Goal: Information Seeking & Learning: Learn about a topic

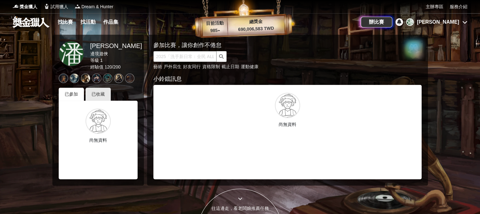
click at [200, 53] on input "text" at bounding box center [184, 56] width 63 height 11
click at [74, 21] on link "找比賽" at bounding box center [65, 22] width 20 height 9
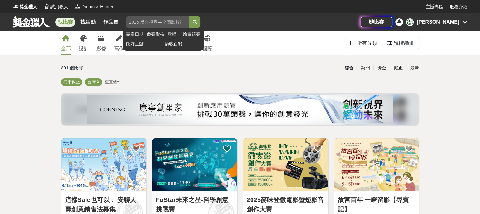
click at [156, 24] on input "search" at bounding box center [157, 21] width 63 height 11
click at [189, 16] on button "submit" at bounding box center [194, 21] width 11 height 11
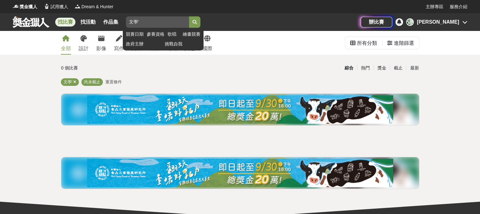
click at [189, 16] on button "submit" at bounding box center [194, 21] width 11 height 11
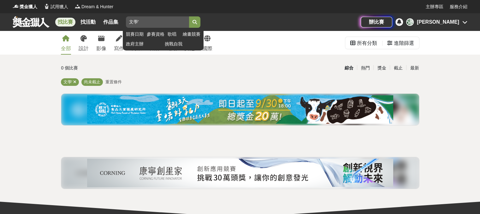
click at [189, 16] on button "submit" at bounding box center [194, 21] width 11 height 11
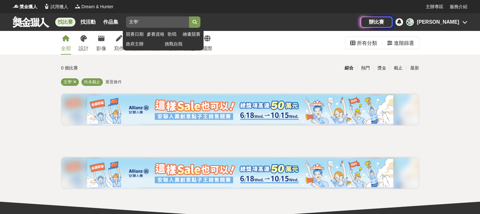
click at [198, 25] on button "submit" at bounding box center [194, 21] width 11 height 11
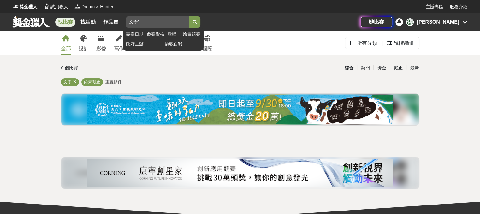
click at [173, 24] on input "文學'" at bounding box center [157, 21] width 63 height 11
type input "文學"
click at [189, 16] on button "submit" at bounding box center [194, 21] width 11 height 11
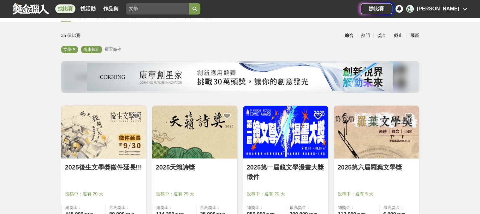
scroll to position [84, 0]
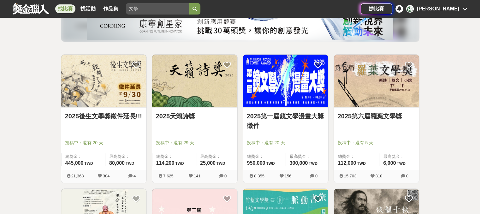
click at [361, 80] on img at bounding box center [376, 81] width 85 height 53
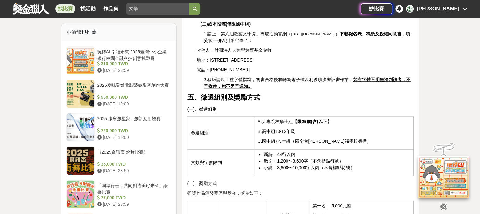
scroll to position [536, 0]
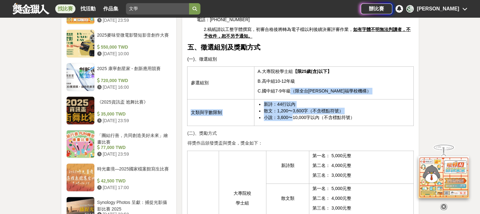
drag, startPoint x: 291, startPoint y: 103, endPoint x: 292, endPoint y: 78, distance: 25.3
click at [292, 77] on tbody "參選組別 A.大專院校學士組 【限25歲(含)以下】 B.高中組10-12年級 C.國中組7-9年級（限全台[PERSON_NAME]福學校機構） 文類與字數…" at bounding box center [300, 96] width 226 height 59
click at [293, 88] on span "C.國中組7-9年級（限全台[PERSON_NAME]福學校機構）" at bounding box center [313, 90] width 113 height 5
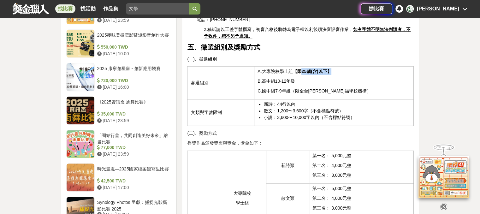
drag, startPoint x: 301, startPoint y: 58, endPoint x: 326, endPoint y: 57, distance: 24.9
click at [328, 69] on strong "【限25歲(含)以下】" at bounding box center [311, 71] width 39 height 5
click at [297, 87] on td "A.大專院校學士組 【限25歲(含)以下】 B.高中組10-12年級 C.國中組7-9年級（限全台[PERSON_NAME]福學校機構）" at bounding box center [333, 83] width 159 height 33
drag, startPoint x: 303, startPoint y: 68, endPoint x: 261, endPoint y: 71, distance: 41.7
click at [260, 78] on p "B.高中組10-12年級" at bounding box center [333, 81] width 153 height 7
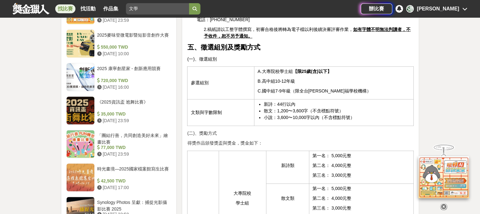
click at [293, 102] on span "新詩：44行以內" at bounding box center [280, 104] width 32 height 5
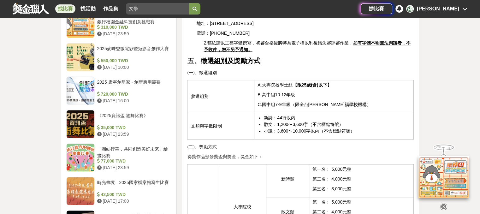
scroll to position [460, 0]
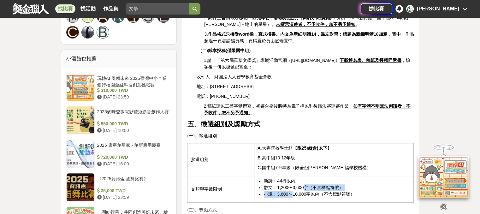
drag, startPoint x: 291, startPoint y: 179, endPoint x: 303, endPoint y: 174, distance: 13.4
click at [303, 178] on ul "新詩：44行以內 散文：1,200〜3,600字（不含標點符號） 小說：3,600〜10,000字以內（不含標點符號）" at bounding box center [333, 188] width 153 height 20
click at [304, 185] on span "散文：1,200〜3,600字（不含標點符號）" at bounding box center [303, 187] width 79 height 5
